Goal: Information Seeking & Learning: Learn about a topic

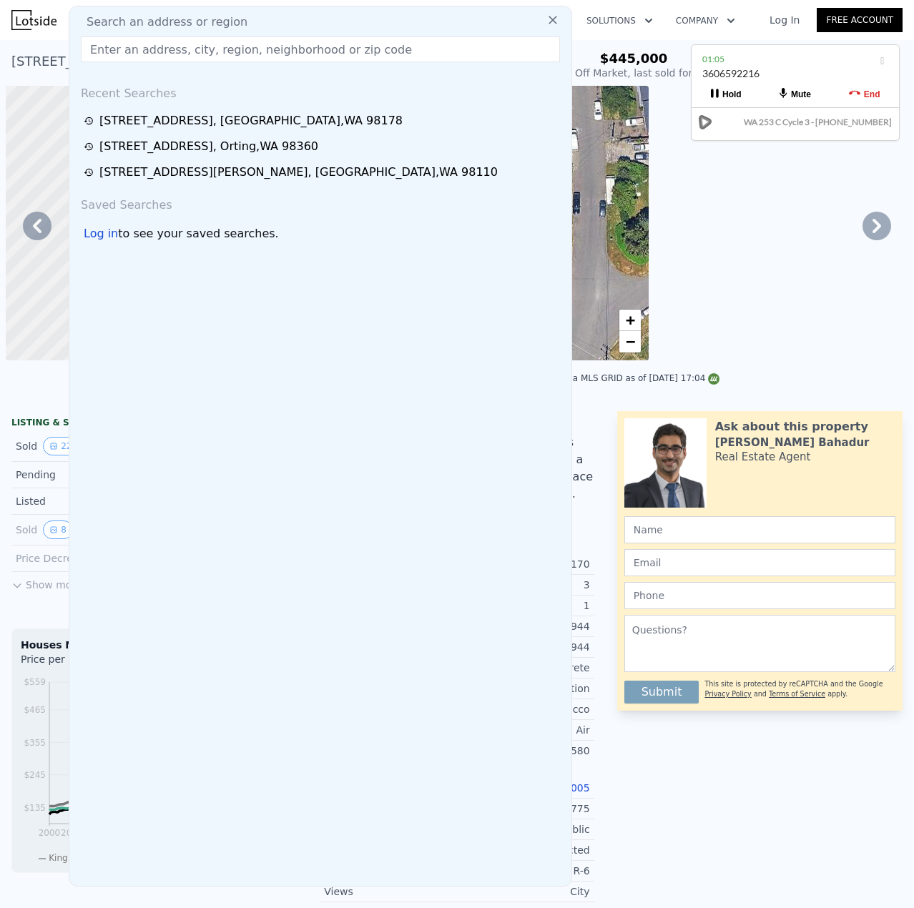
scroll to position [0, 1309]
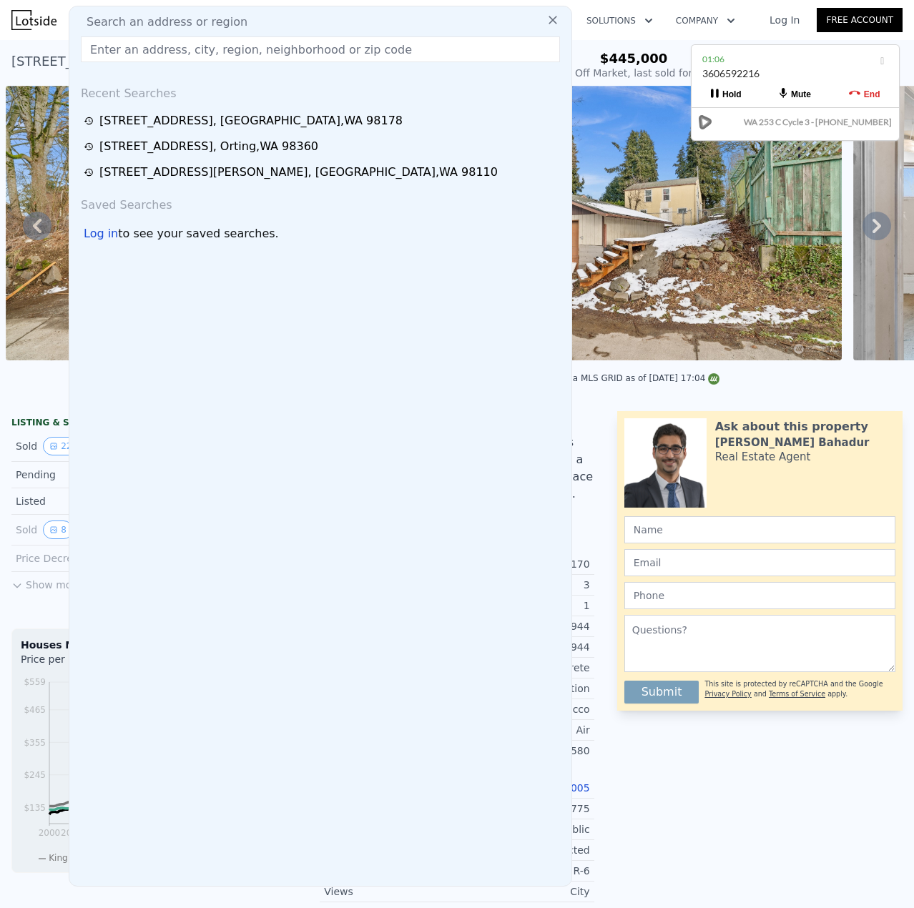
click at [183, 46] on input "text" at bounding box center [320, 49] width 479 height 26
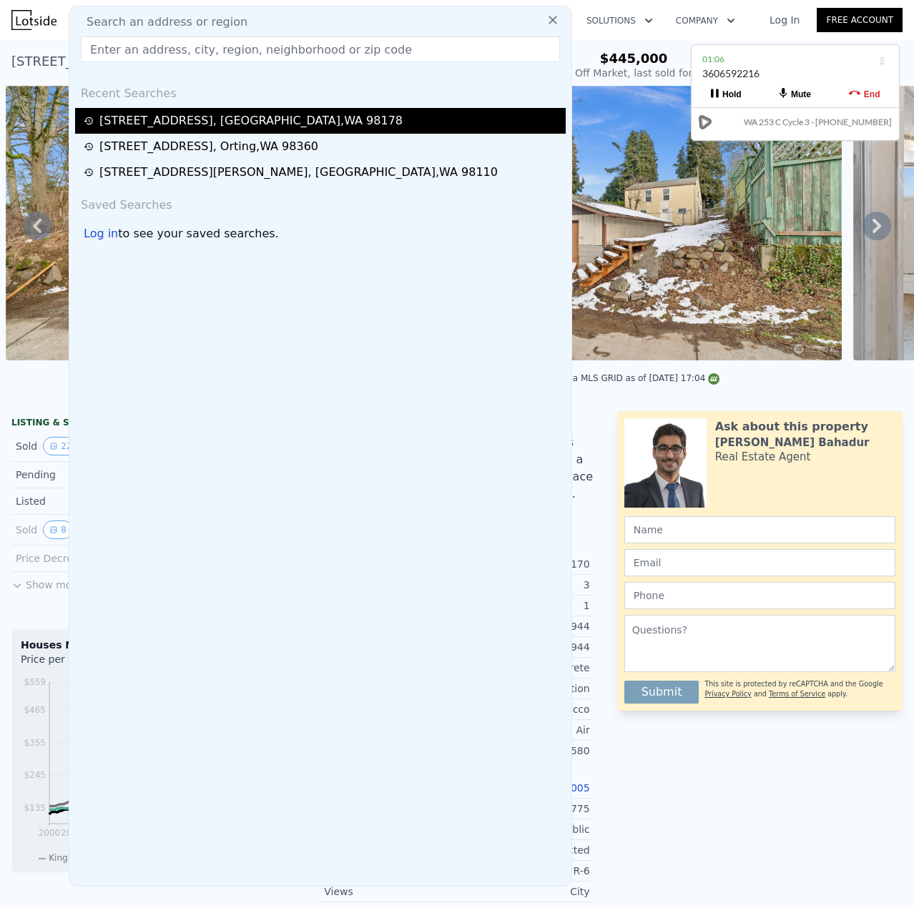
drag, startPoint x: 183, startPoint y: 46, endPoint x: 255, endPoint y: 129, distance: 109.4
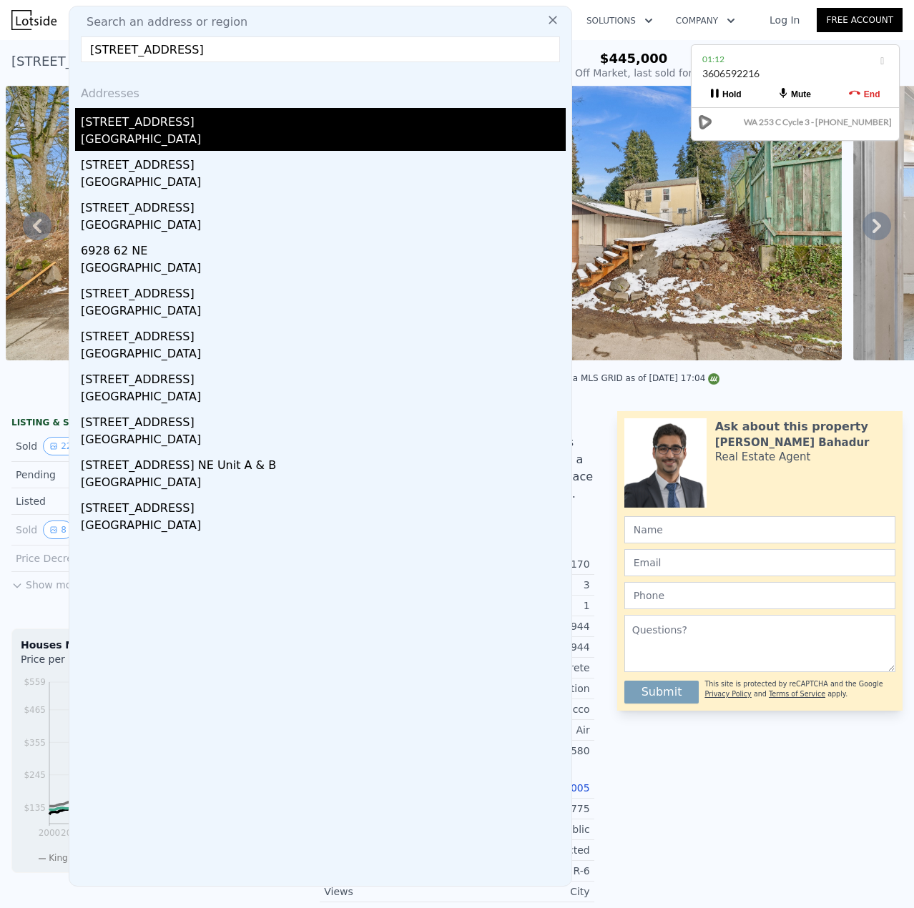
type input "6928 51ST AVE NE MARYSVILLE, WA 98270"
click at [153, 125] on div "[STREET_ADDRESS]" at bounding box center [323, 119] width 485 height 23
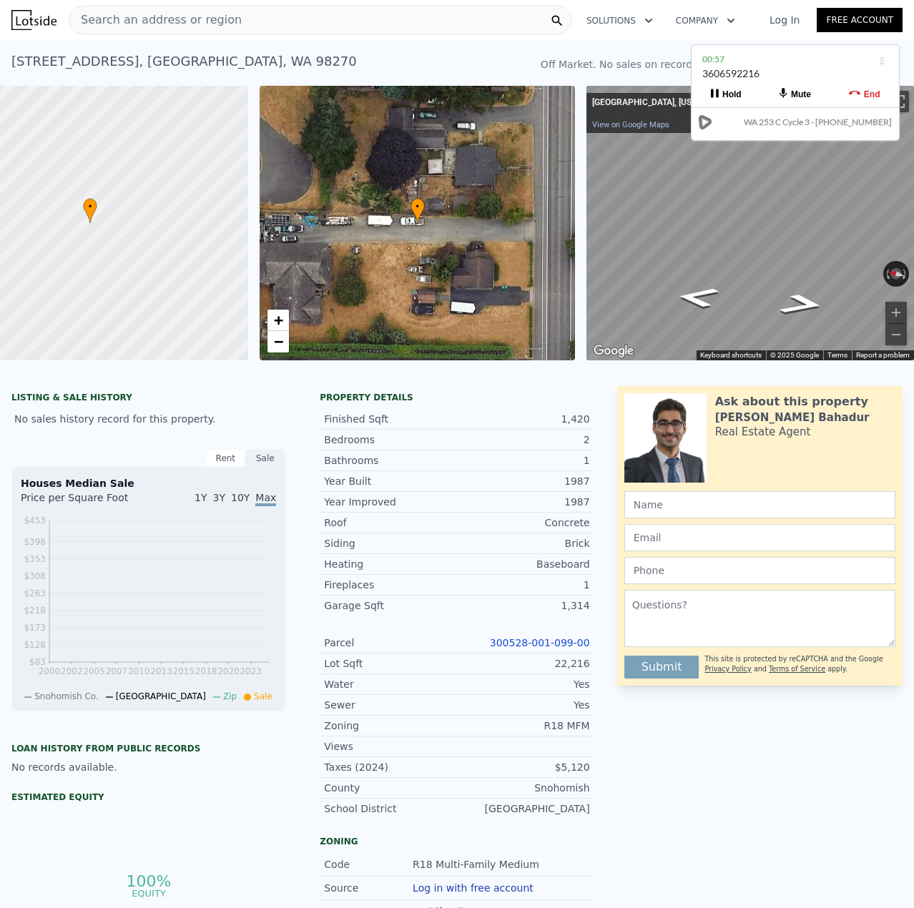
scroll to position [0, 84]
click at [506, 375] on div at bounding box center [457, 367] width 914 height 14
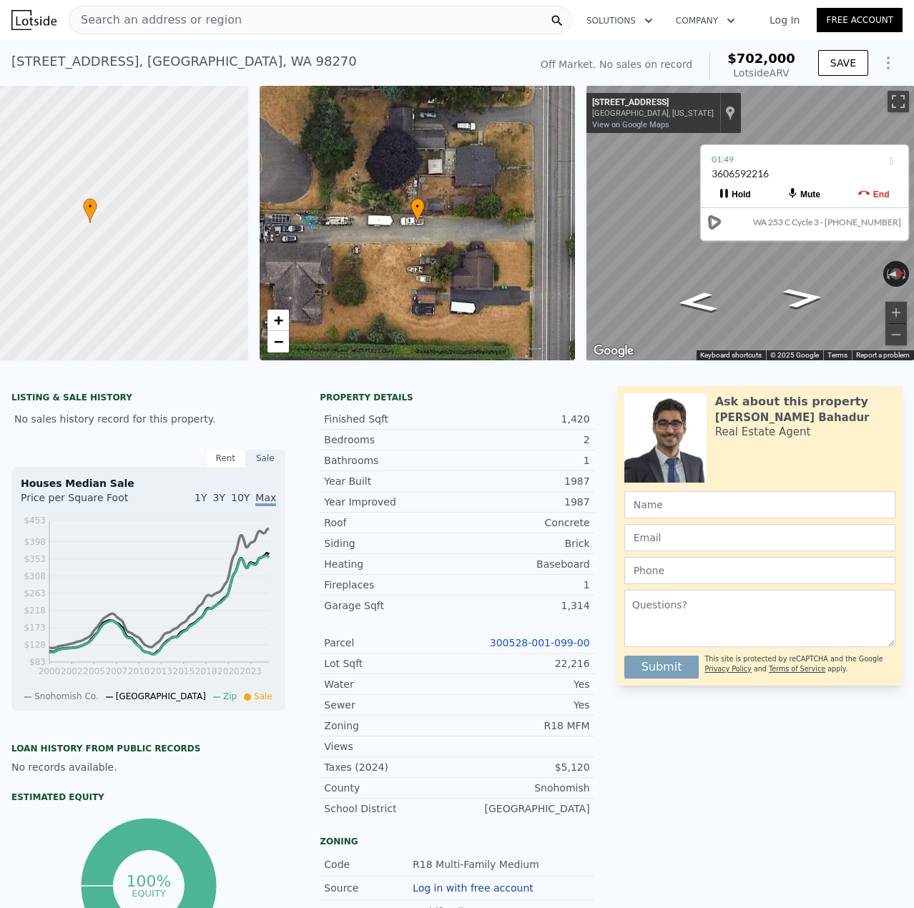
drag, startPoint x: 758, startPoint y: 65, endPoint x: 760, endPoint y: 164, distance: 98.7
click at [766, 167] on div "01:49" at bounding box center [805, 159] width 186 height 14
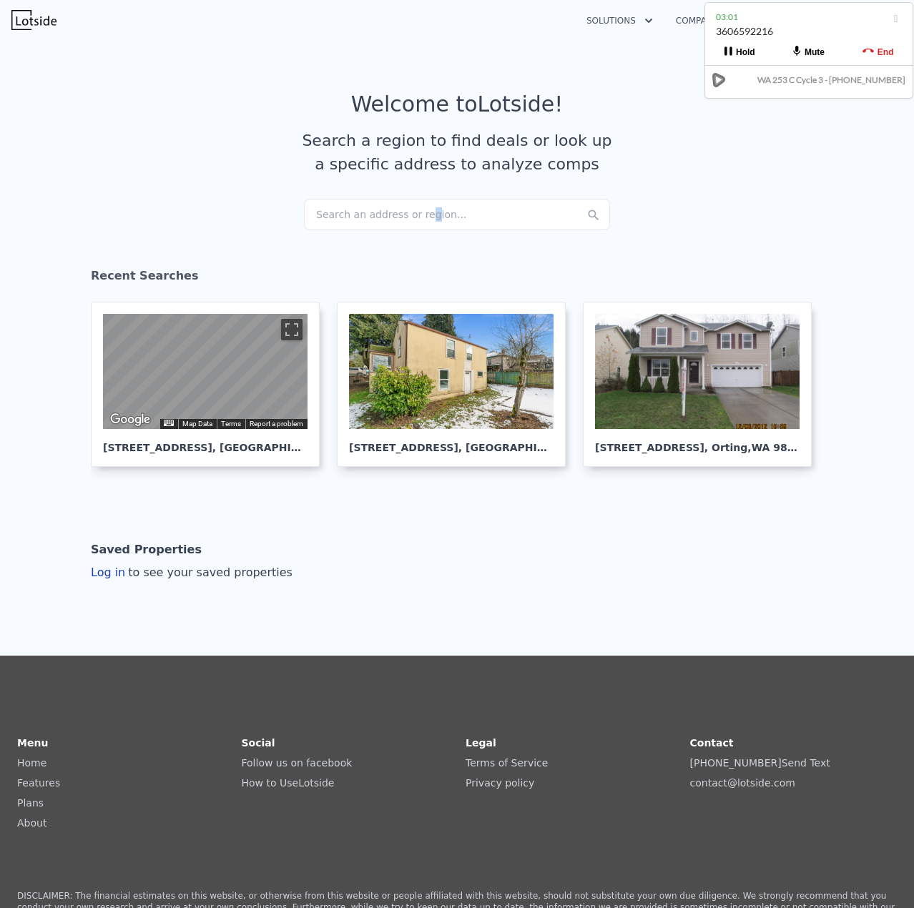
click at [412, 214] on div "Search an address or region..." at bounding box center [457, 214] width 306 height 31
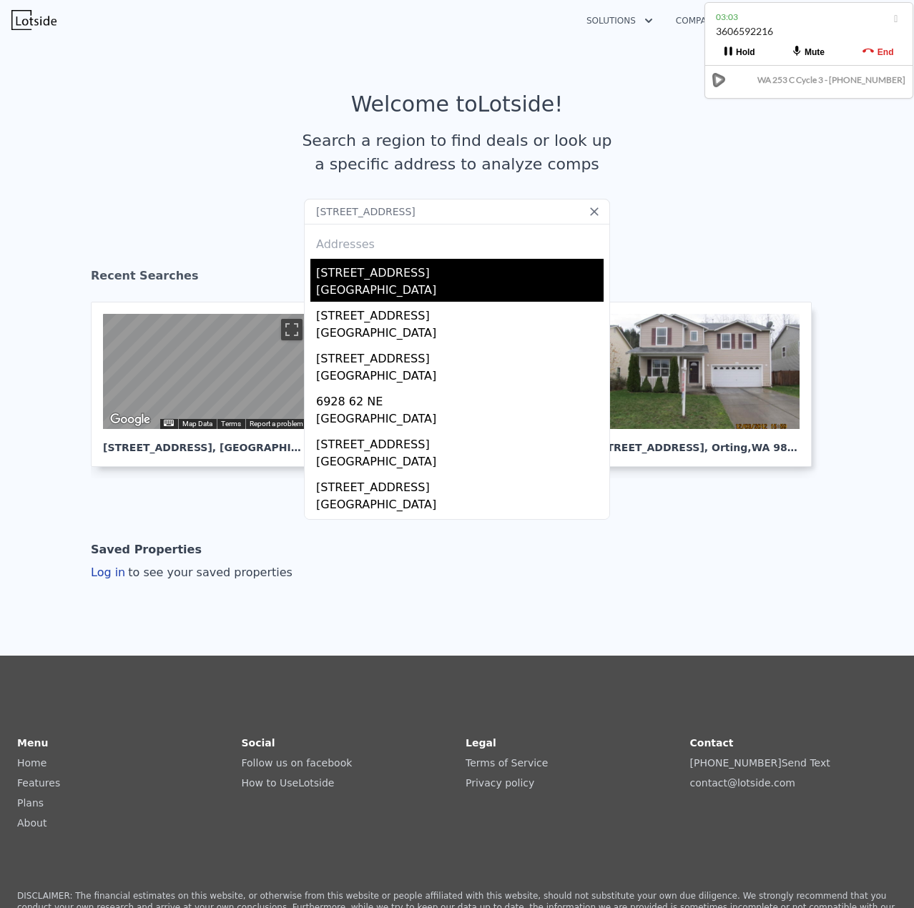
type input "[STREET_ADDRESS]"
click at [363, 280] on div "[STREET_ADDRESS]" at bounding box center [459, 270] width 287 height 23
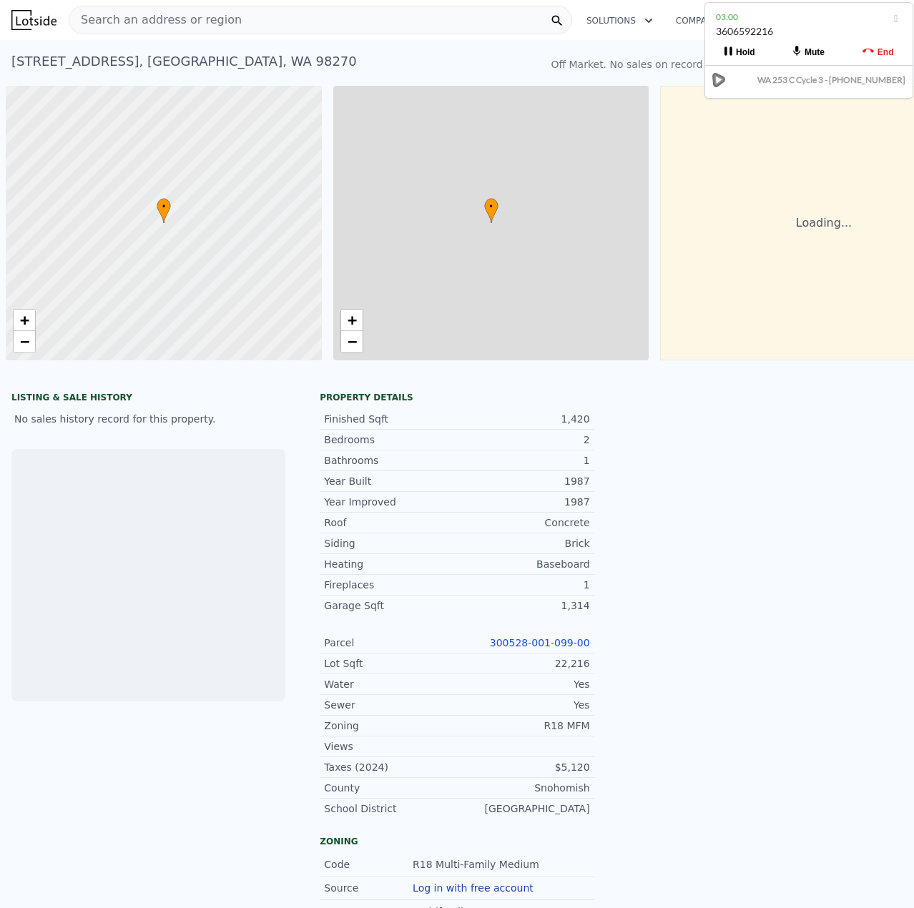
scroll to position [0, 6]
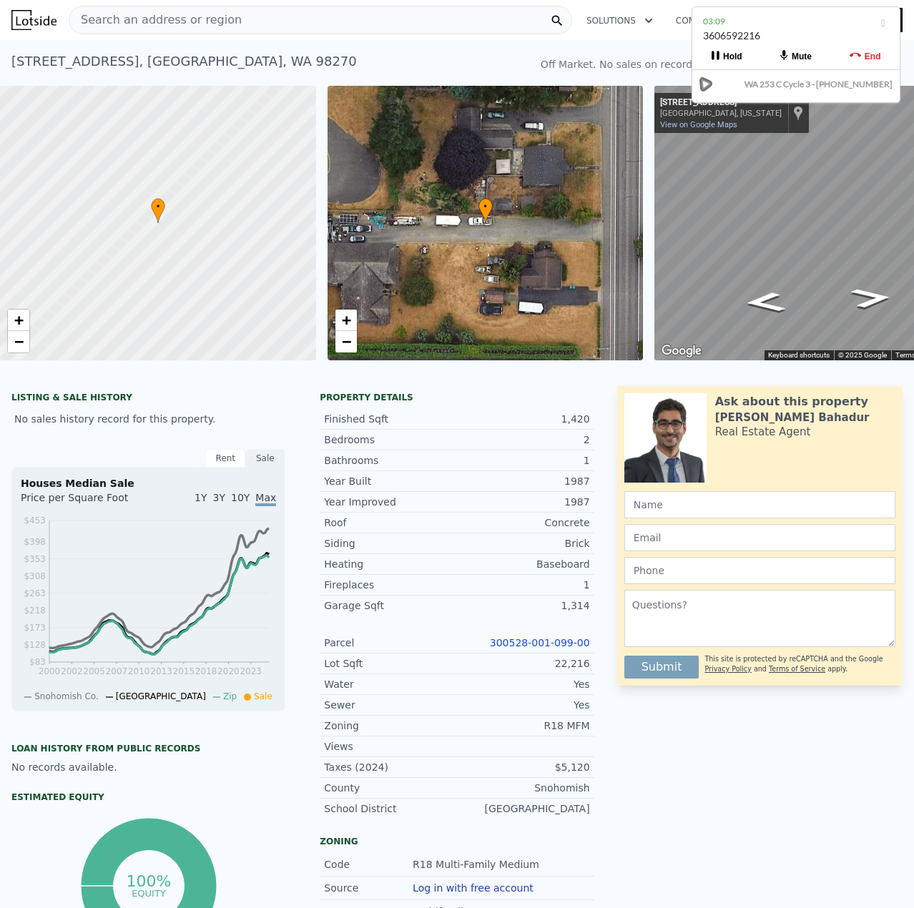
drag, startPoint x: 782, startPoint y: 25, endPoint x: 769, endPoint y: 29, distance: 13.6
click at [769, 29] on div "3606592216" at bounding box center [796, 42] width 186 height 27
click at [557, 649] on link "300528-001-099-00" at bounding box center [540, 642] width 100 height 11
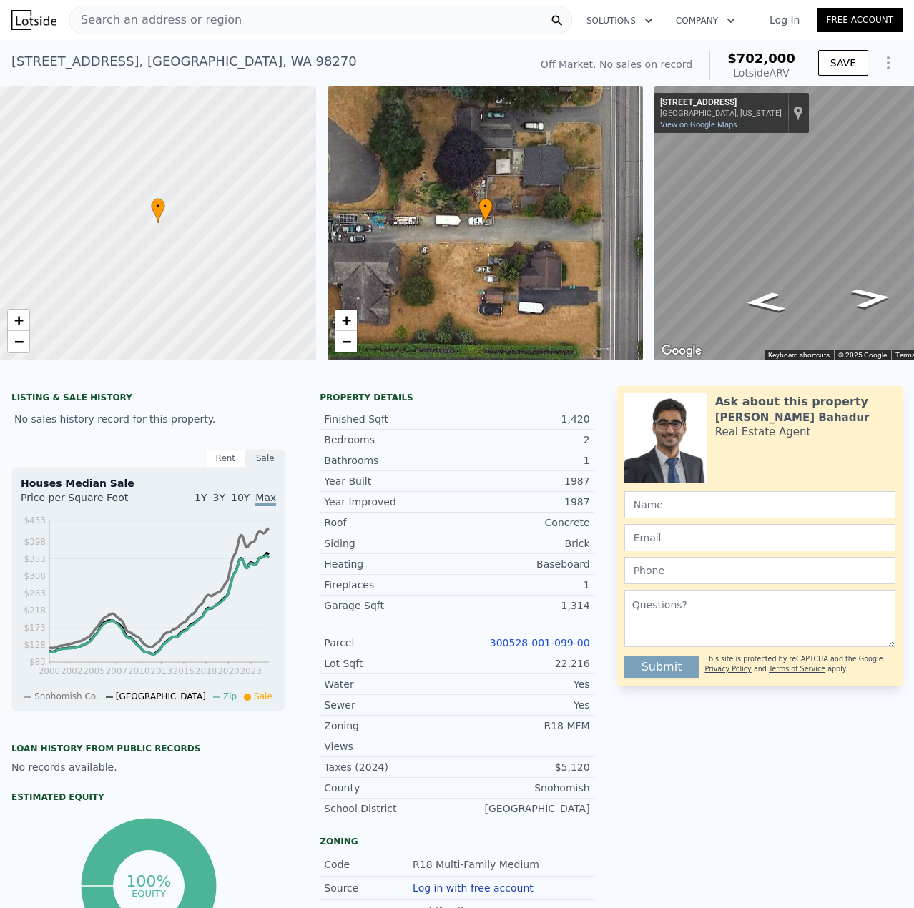
click at [283, 24] on div "Search an address or region" at bounding box center [320, 20] width 503 height 29
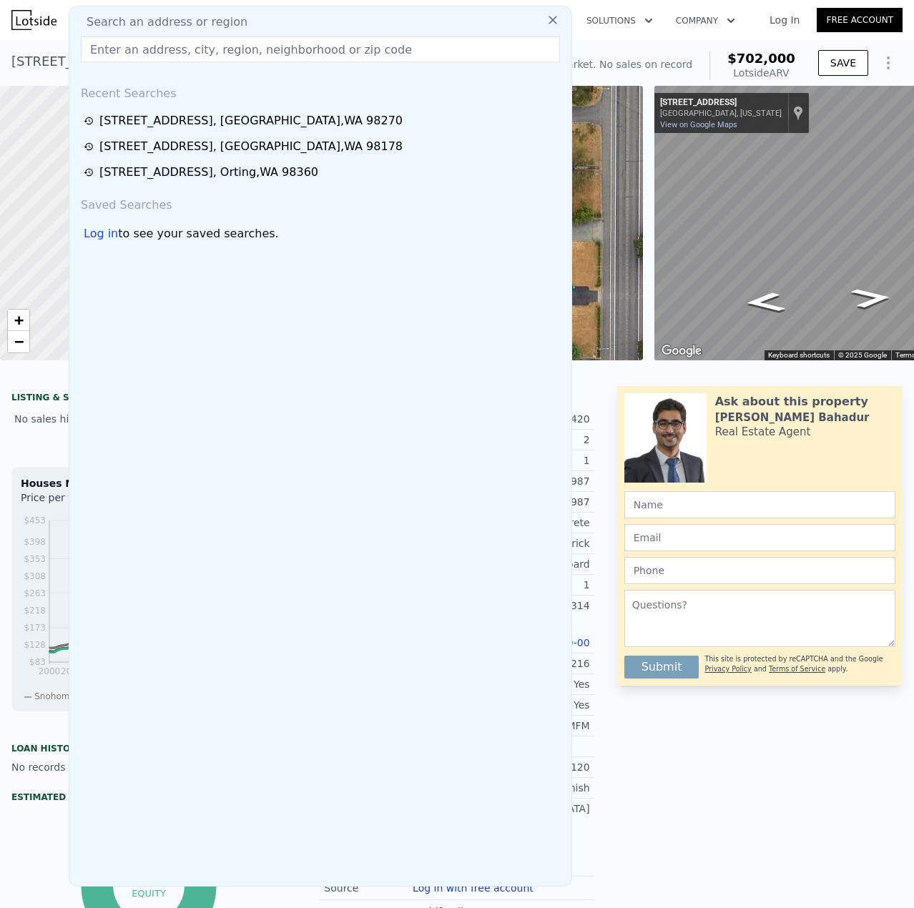
drag, startPoint x: 283, startPoint y: 24, endPoint x: 200, endPoint y: 46, distance: 86.4
click at [200, 46] on input "text" at bounding box center [320, 49] width 479 height 26
click at [200, 48] on input "text" at bounding box center [320, 49] width 479 height 26
paste input "[STREET_ADDRESS]"
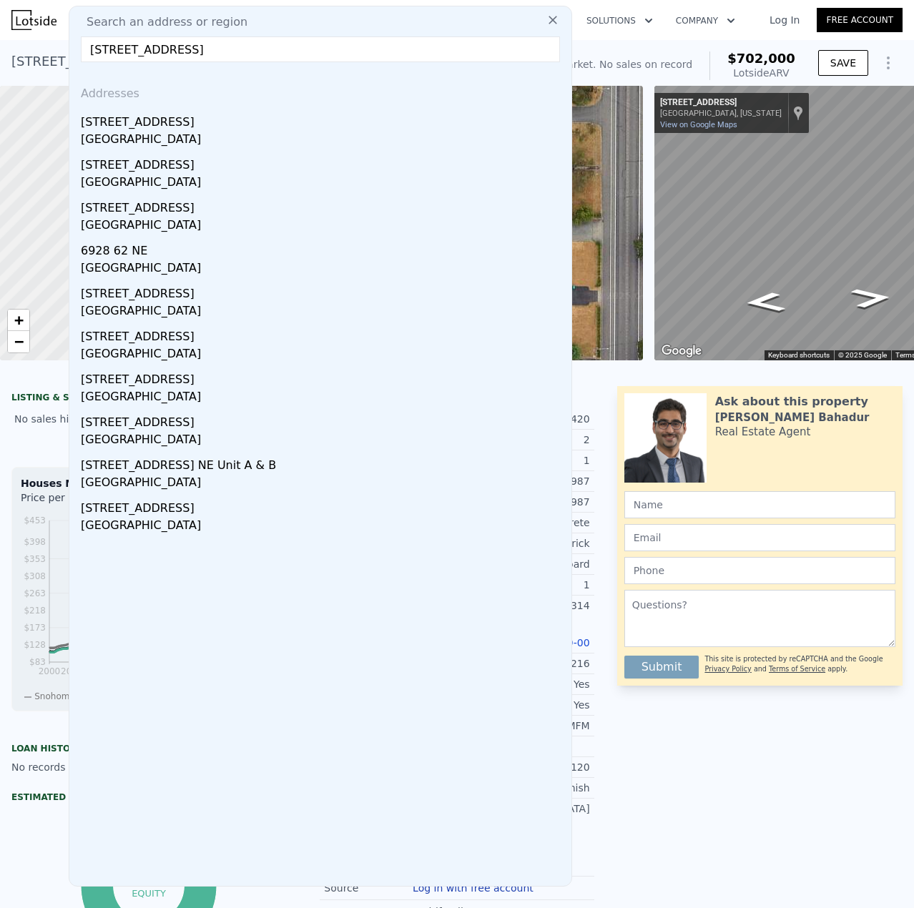
click at [114, 55] on input "[STREET_ADDRESS]" at bounding box center [320, 49] width 479 height 26
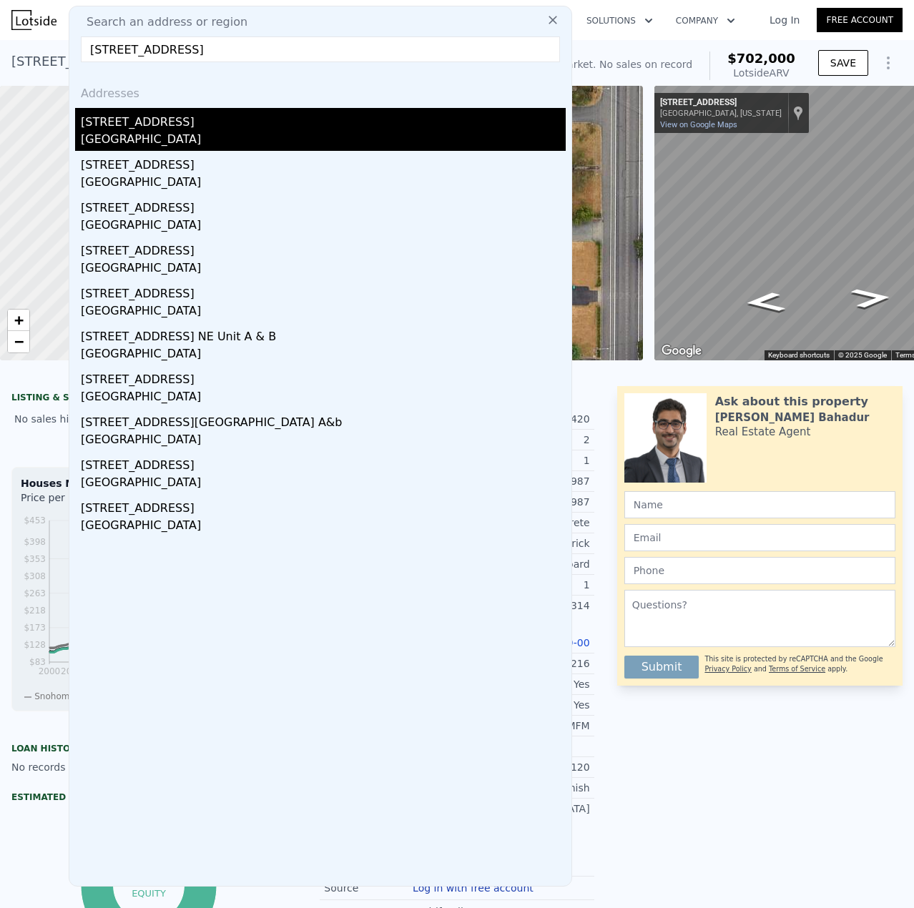
type input "[STREET_ADDRESS]"
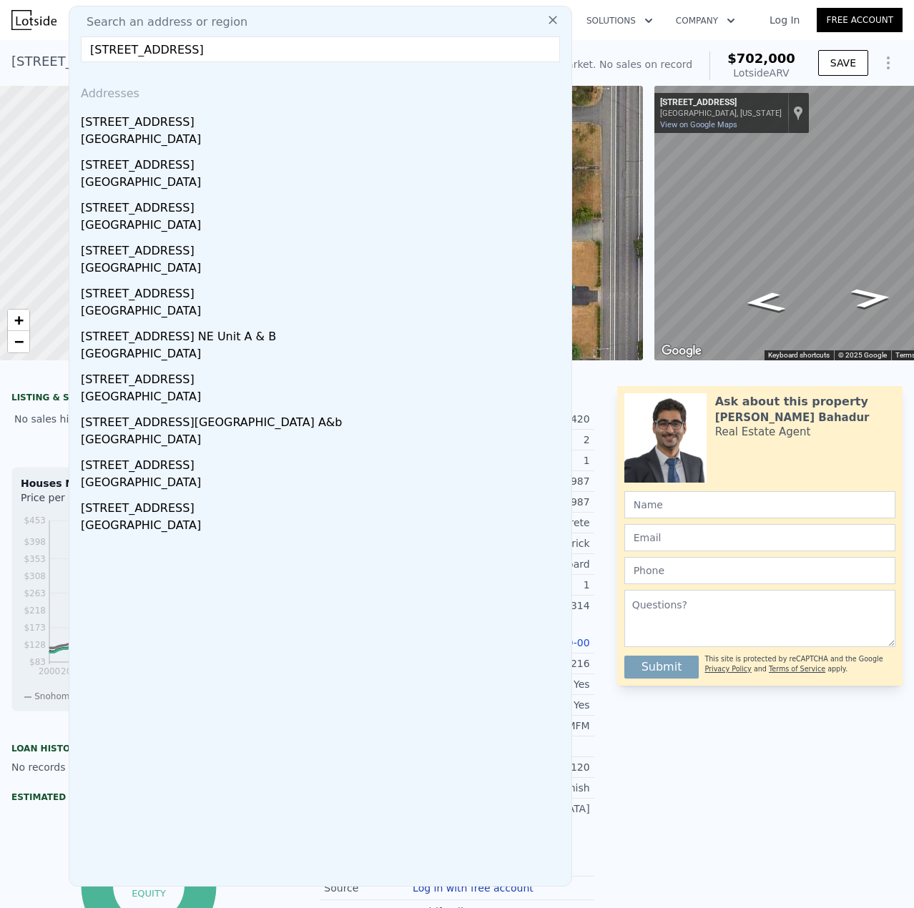
click at [82, 127] on div "[STREET_ADDRESS]" at bounding box center [323, 119] width 485 height 23
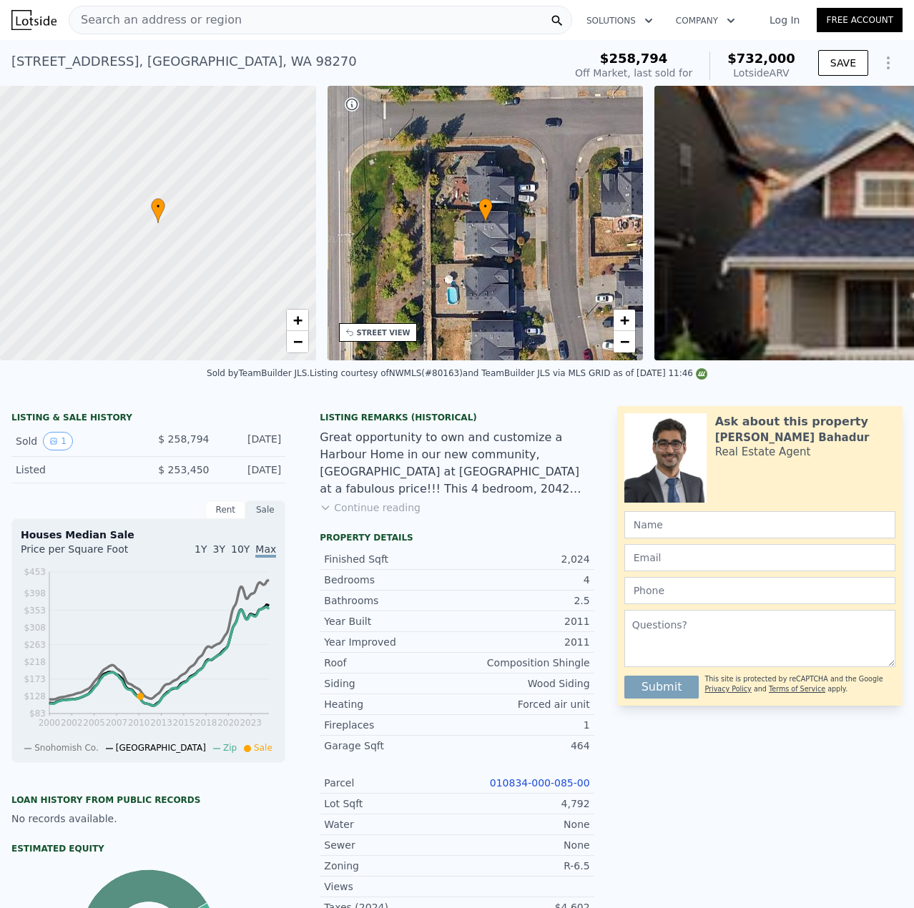
click at [202, 21] on span "Search an address or region" at bounding box center [155, 19] width 172 height 17
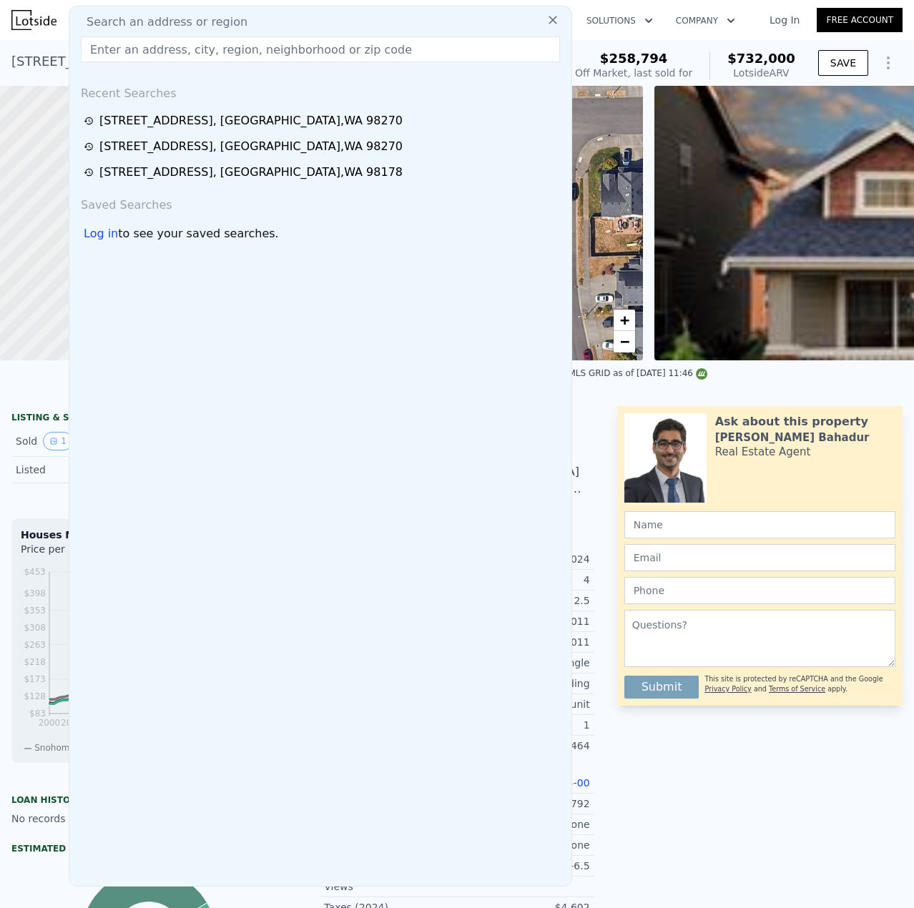
click at [325, 51] on input "text" at bounding box center [320, 49] width 479 height 26
paste input "[STREET_ADDRESS]"
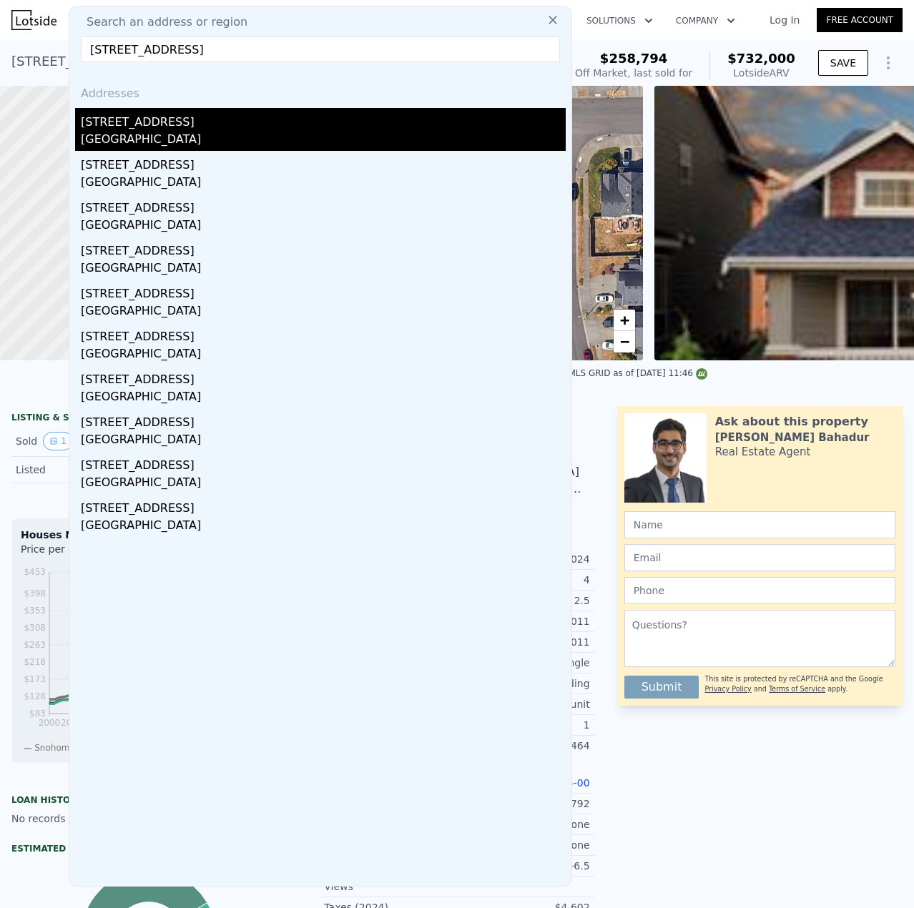
type input "[STREET_ADDRESS]"
click at [270, 132] on div "[GEOGRAPHIC_DATA]" at bounding box center [323, 141] width 485 height 20
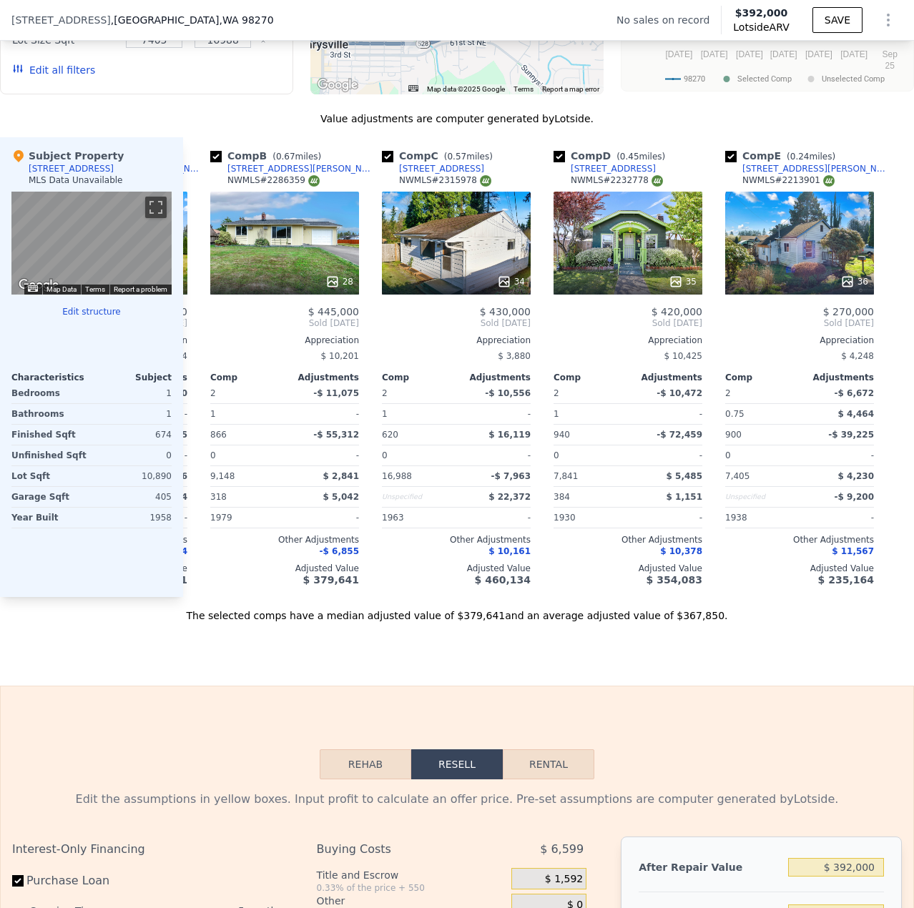
scroll to position [0, 172]
click at [488, 272] on div "34" at bounding box center [456, 243] width 149 height 103
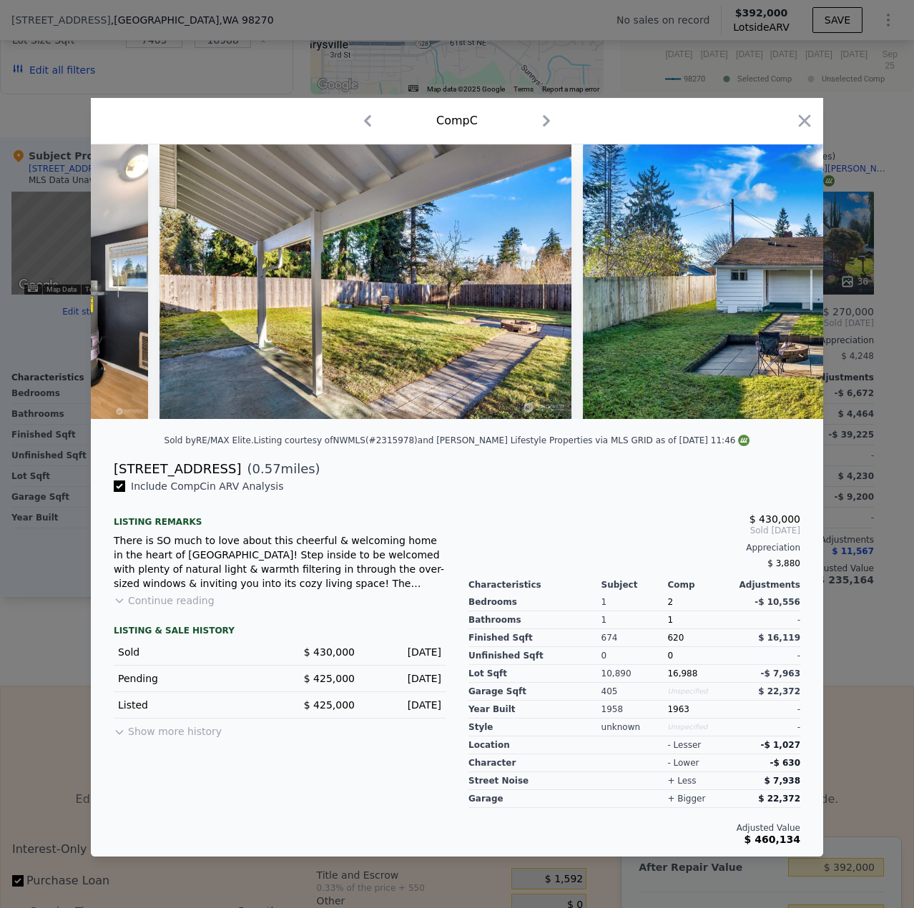
scroll to position [0, 7209]
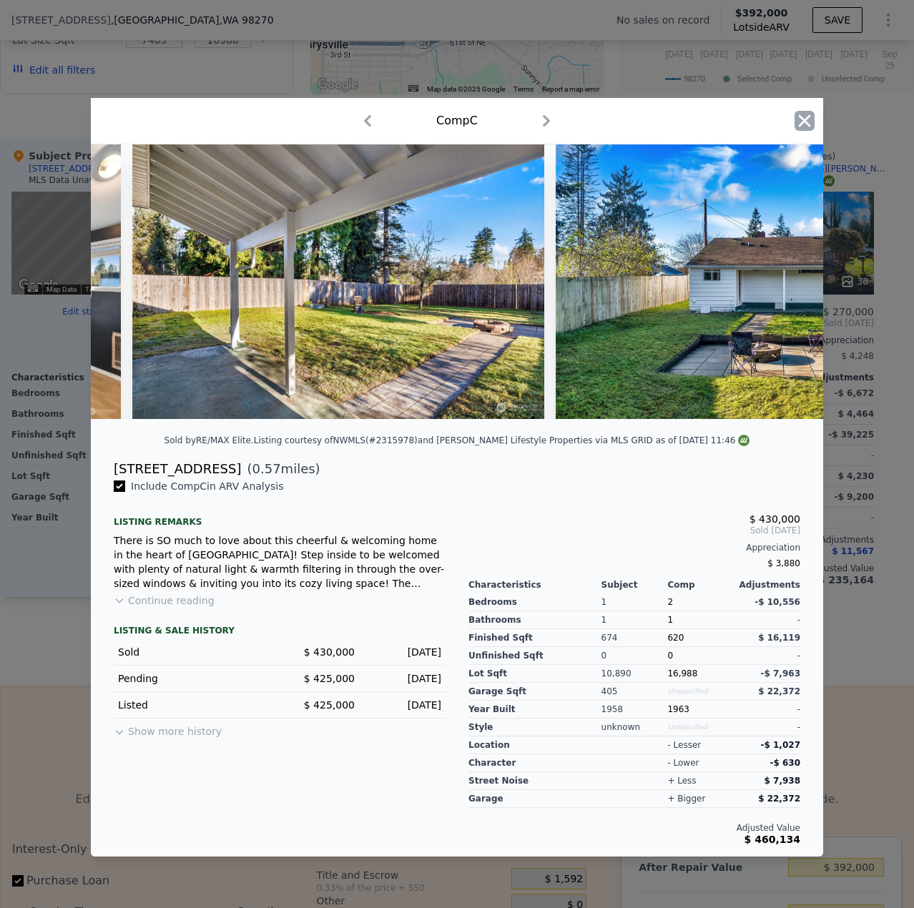
click at [810, 121] on icon "button" at bounding box center [805, 121] width 12 height 12
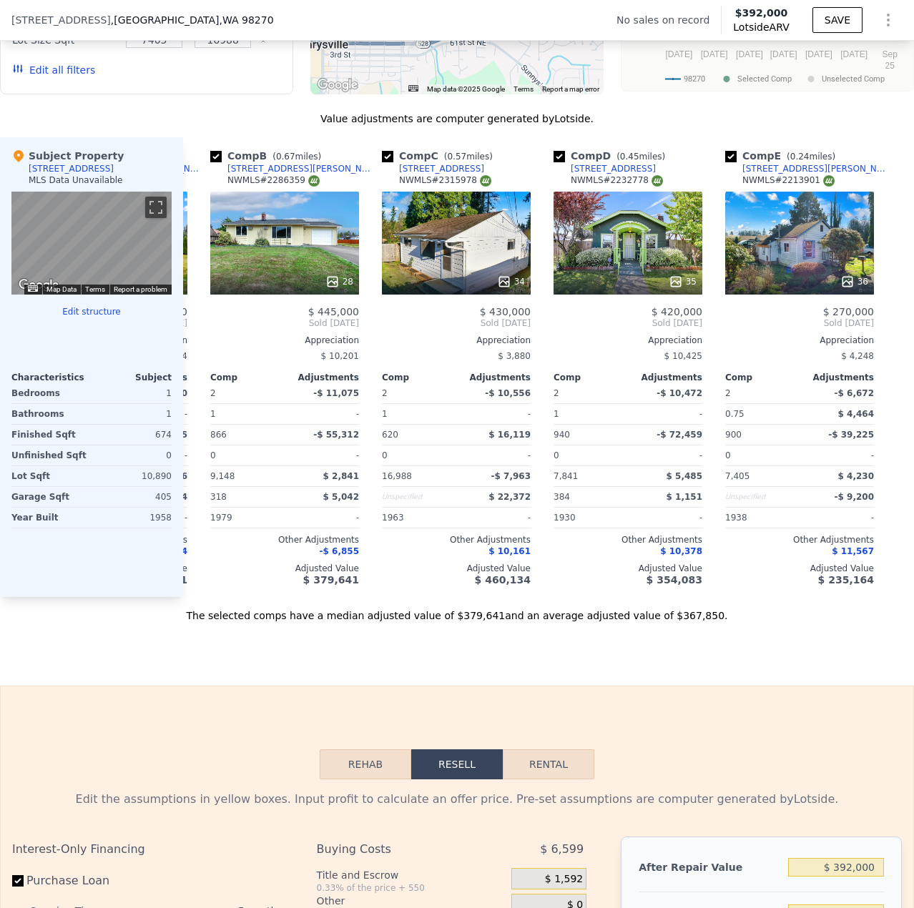
click at [737, 686] on div "Sale Comps Rental Comps We found 5 sales that match your search Filters Map Pri…" at bounding box center [457, 205] width 914 height 962
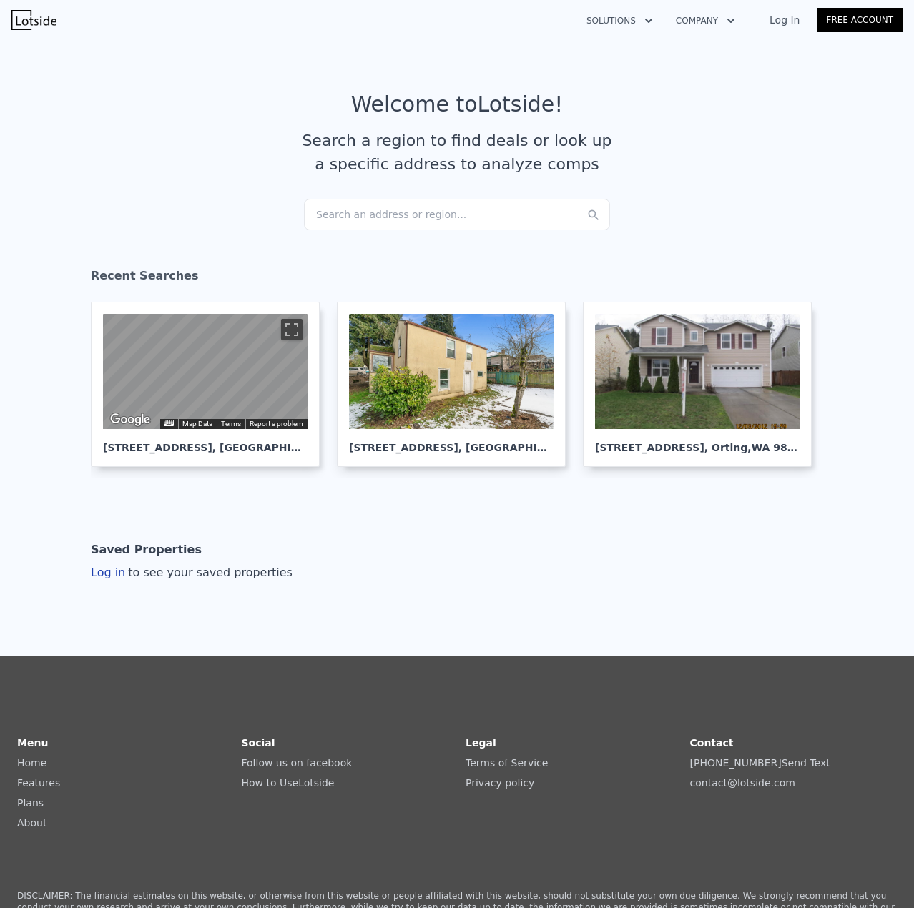
click at [335, 216] on div "Search an address or region..." at bounding box center [457, 214] width 306 height 31
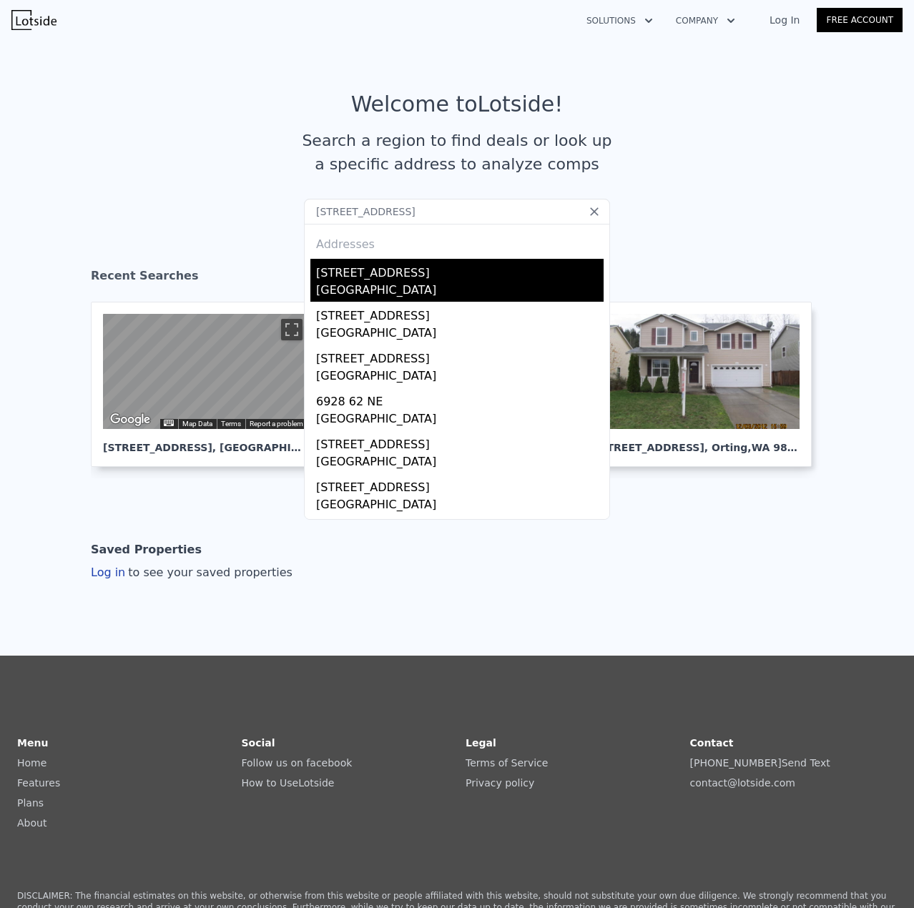
type input "[STREET_ADDRESS]"
click at [363, 272] on div "[STREET_ADDRESS]" at bounding box center [459, 270] width 287 height 23
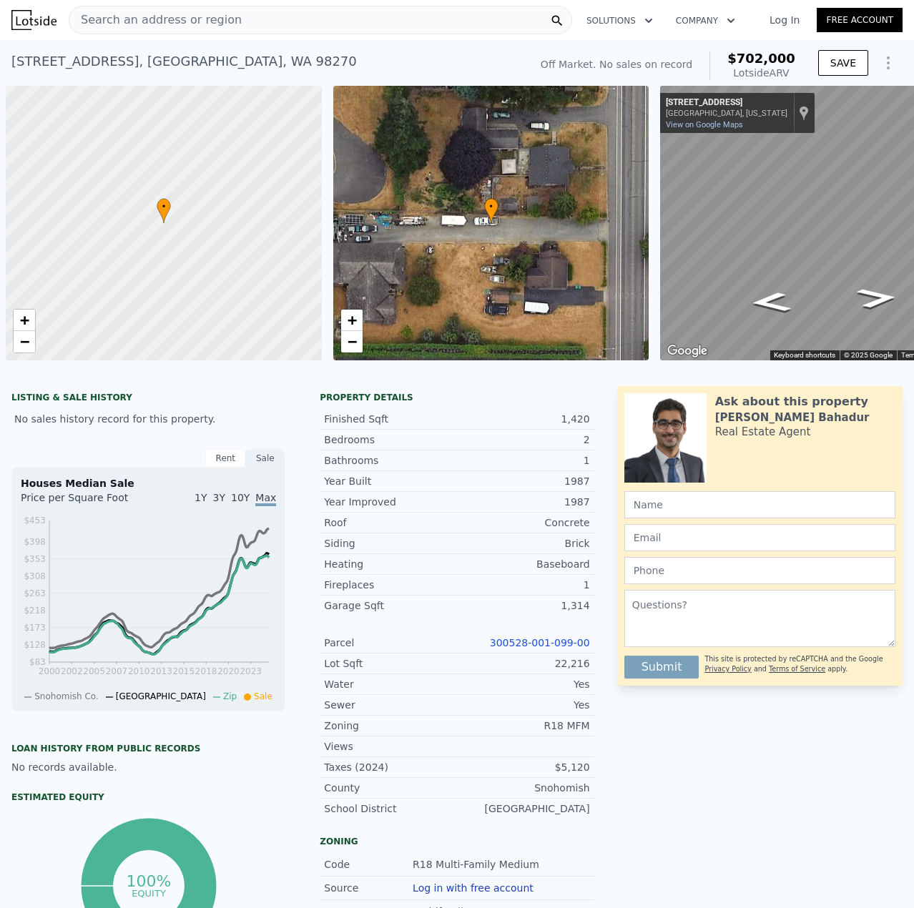
scroll to position [0, 6]
